Goal: Navigation & Orientation: Find specific page/section

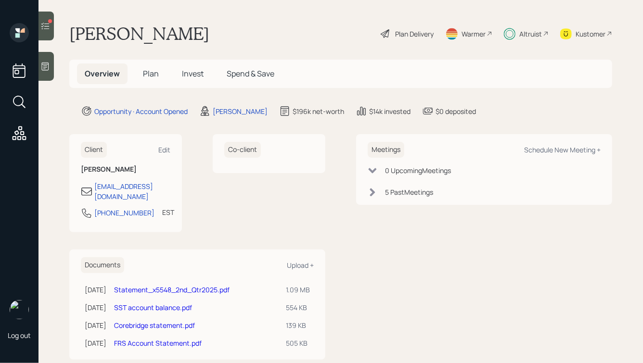
click at [51, 25] on div at bounding box center [46, 26] width 15 height 29
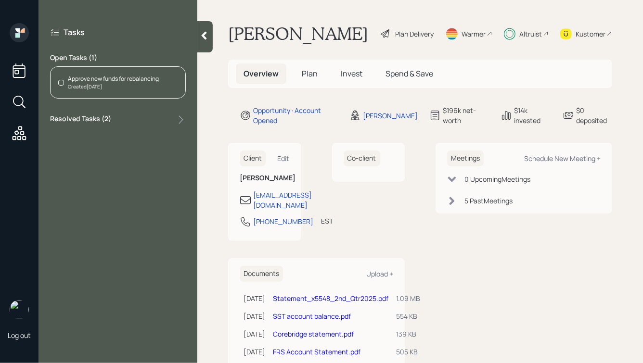
click at [207, 34] on icon at bounding box center [204, 36] width 10 height 10
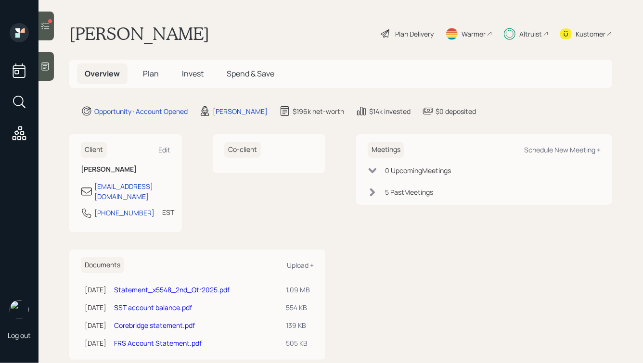
click at [587, 34] on div "Kustomer" at bounding box center [591, 34] width 30 height 10
